Goal: Task Accomplishment & Management: Manage account settings

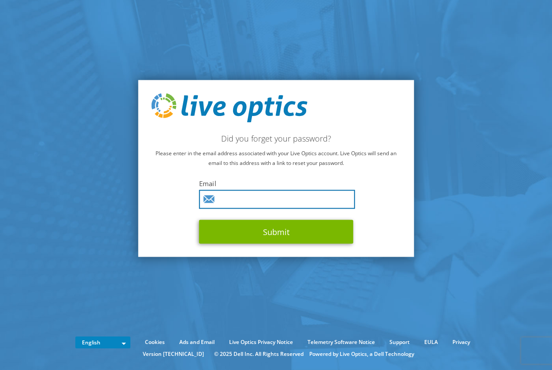
click at [245, 201] on input "text" at bounding box center [277, 198] width 156 height 19
type input "jkesimaat@ttnl.nl"
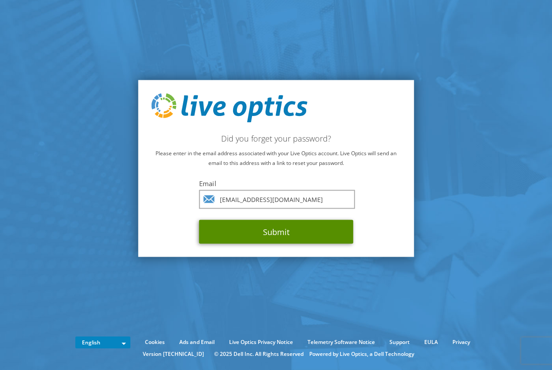
click at [247, 233] on button "Submit" at bounding box center [276, 231] width 154 height 24
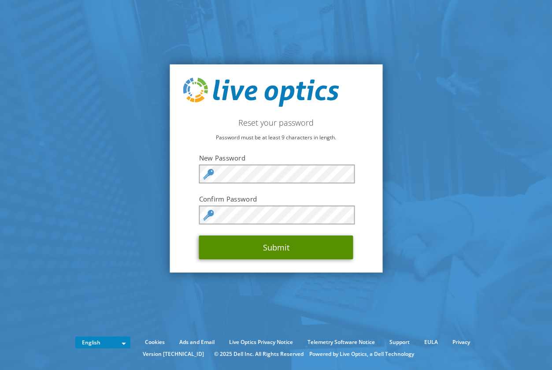
click at [275, 245] on button "Submit" at bounding box center [276, 247] width 154 height 24
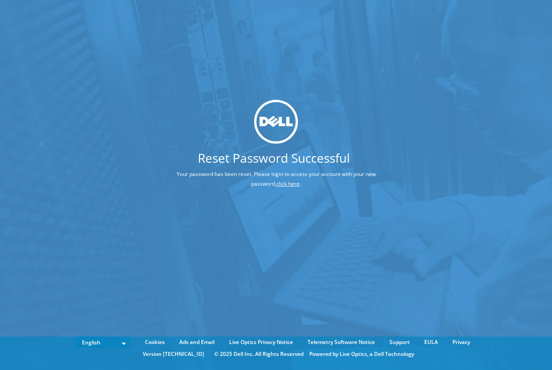
click at [284, 181] on link "click here" at bounding box center [287, 183] width 23 height 7
